Goal: Navigation & Orientation: Find specific page/section

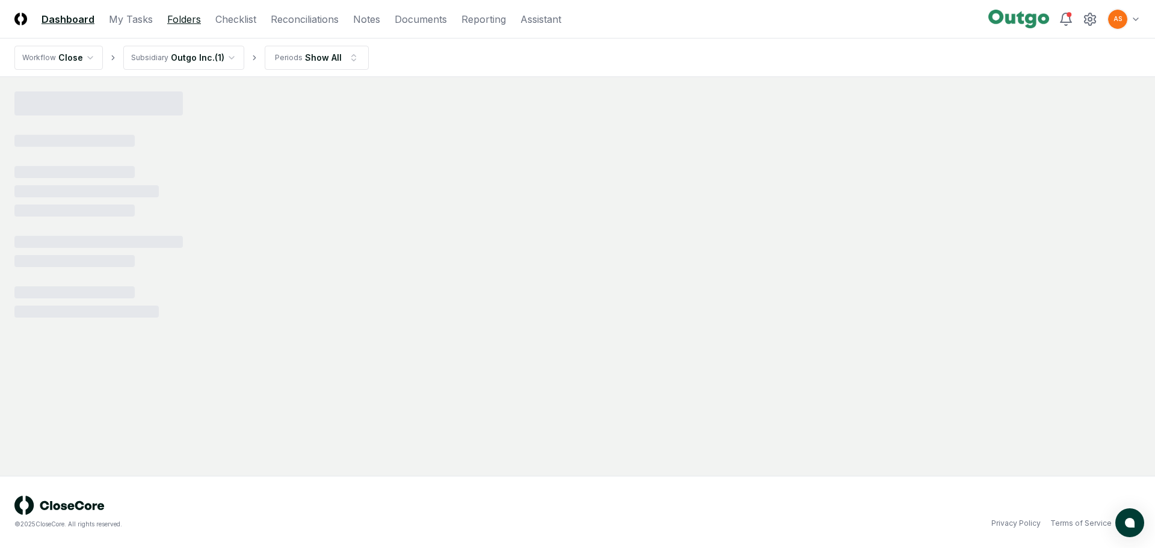
click at [172, 25] on link "Folders" at bounding box center [184, 19] width 34 height 14
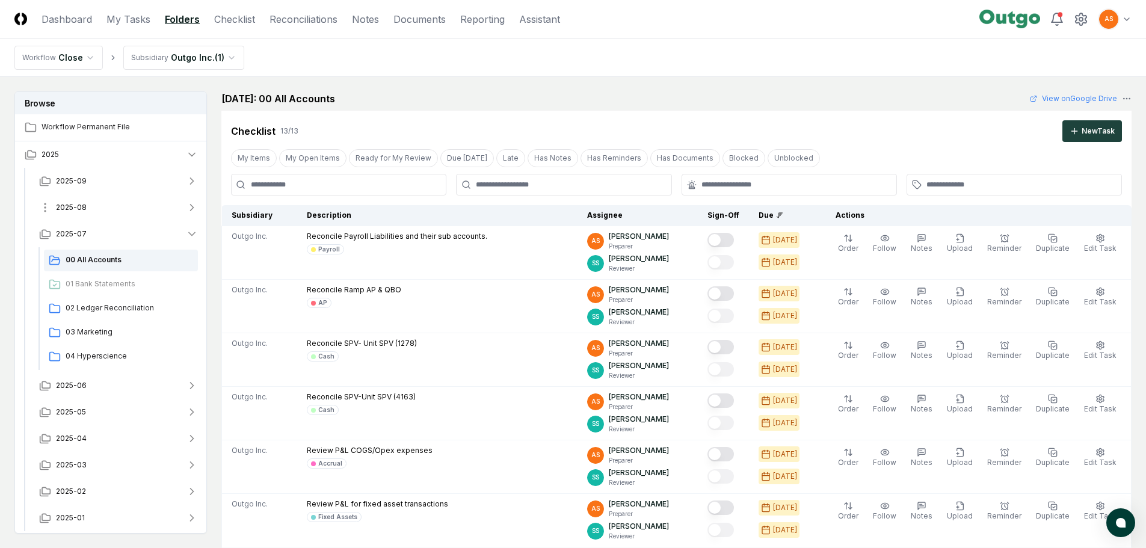
click at [75, 208] on span "2025-08" at bounding box center [71, 207] width 31 height 11
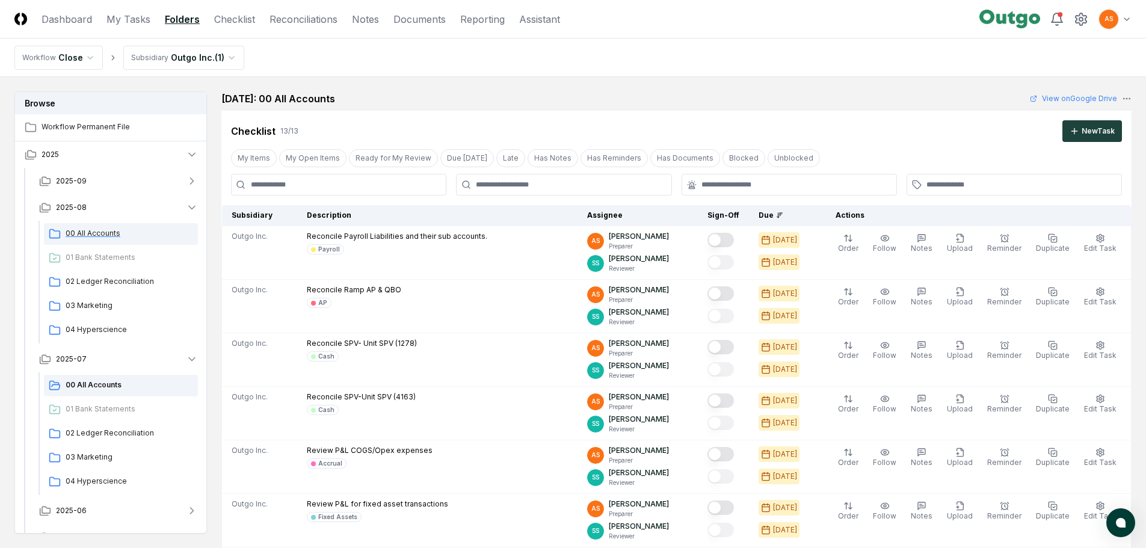
click at [76, 228] on div "00 All Accounts" at bounding box center [121, 234] width 154 height 22
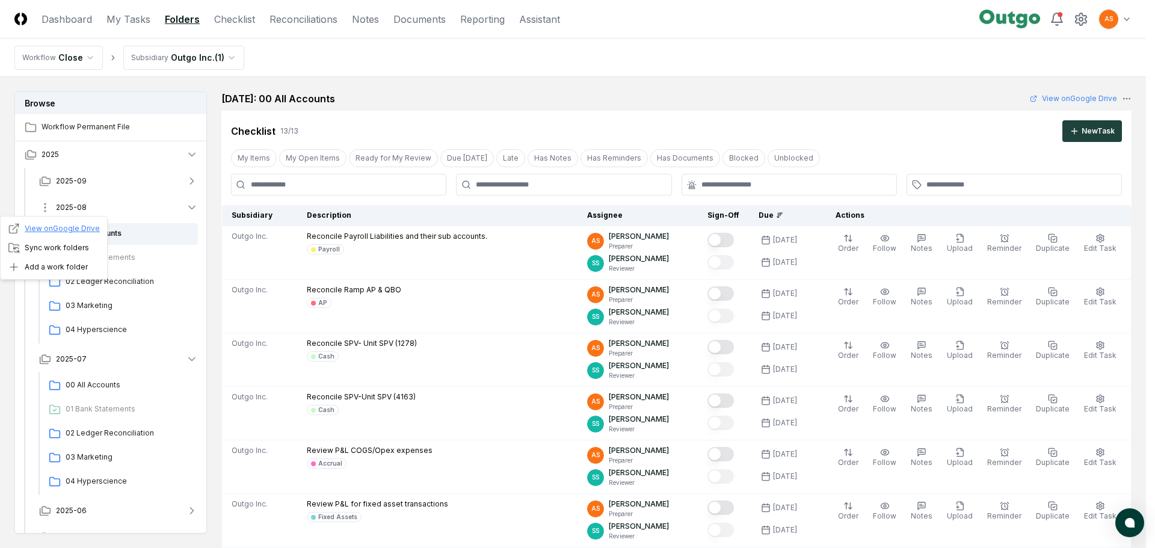
click at [69, 229] on link "View on Google Drive" at bounding box center [54, 229] width 92 height 12
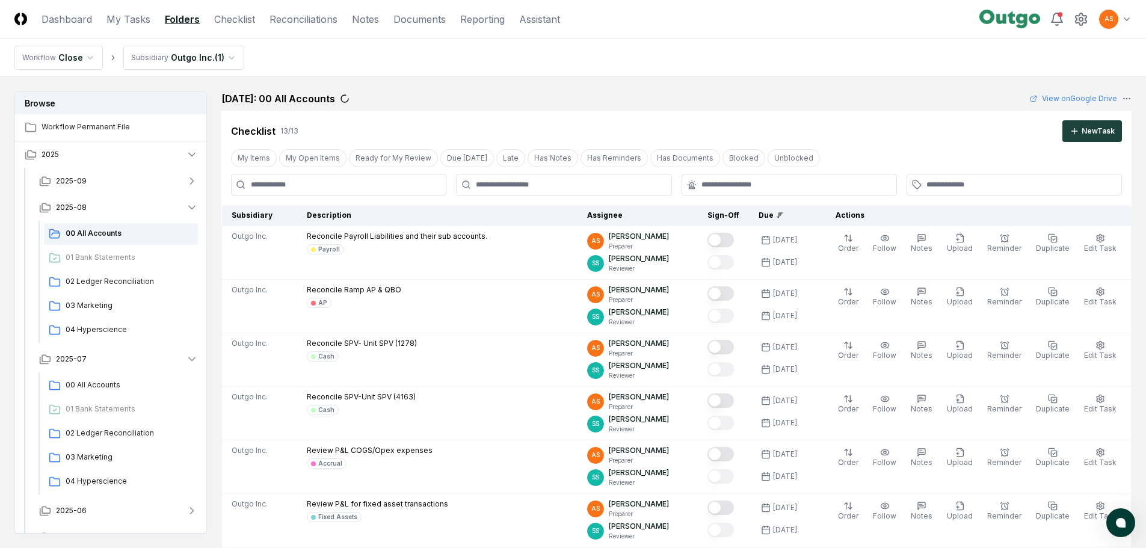
click at [594, 101] on div "[DATE]: 00 All Accounts View on Google Drive" at bounding box center [676, 98] width 910 height 14
click at [844, 156] on div "My Items My Open Items Ready for My Review Due [DATE] Late Has Notes Has Remind…" at bounding box center [676, 158] width 910 height 22
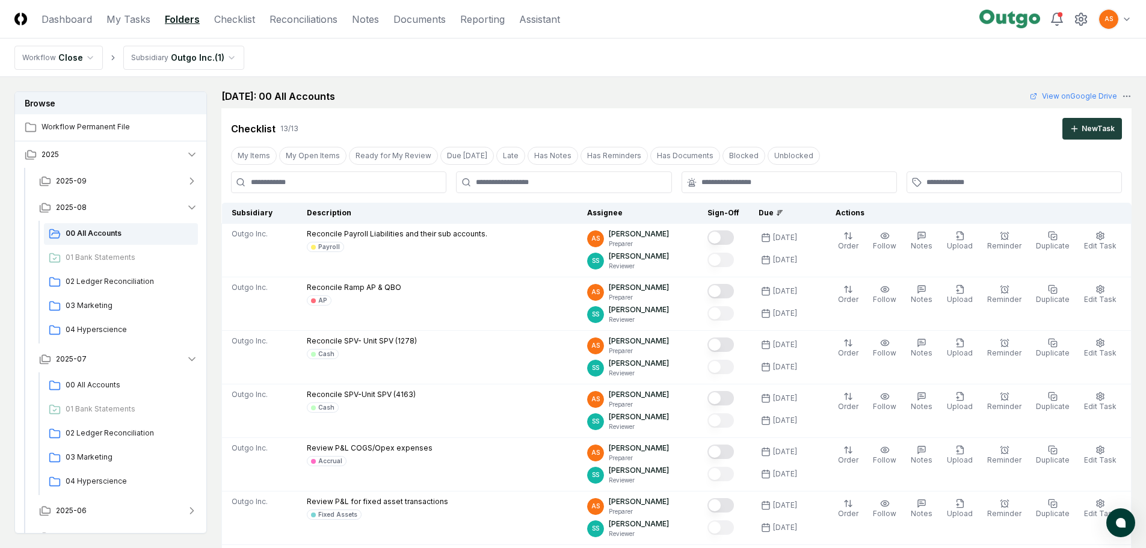
scroll to position [2, 0]
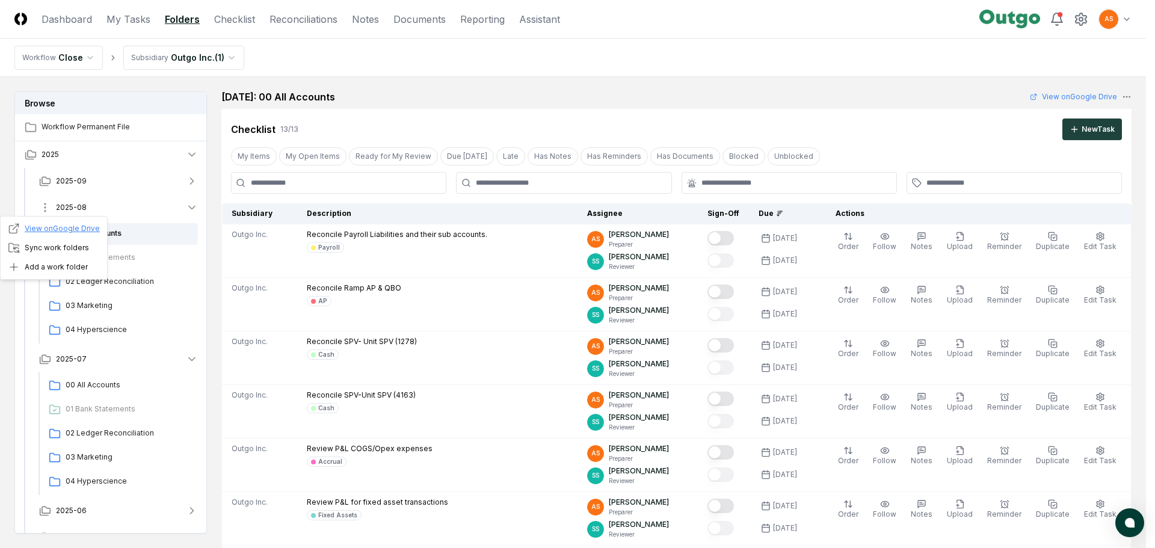
click at [62, 230] on link "View on Google Drive" at bounding box center [54, 229] width 92 height 12
